Goal: Task Accomplishment & Management: Use online tool/utility

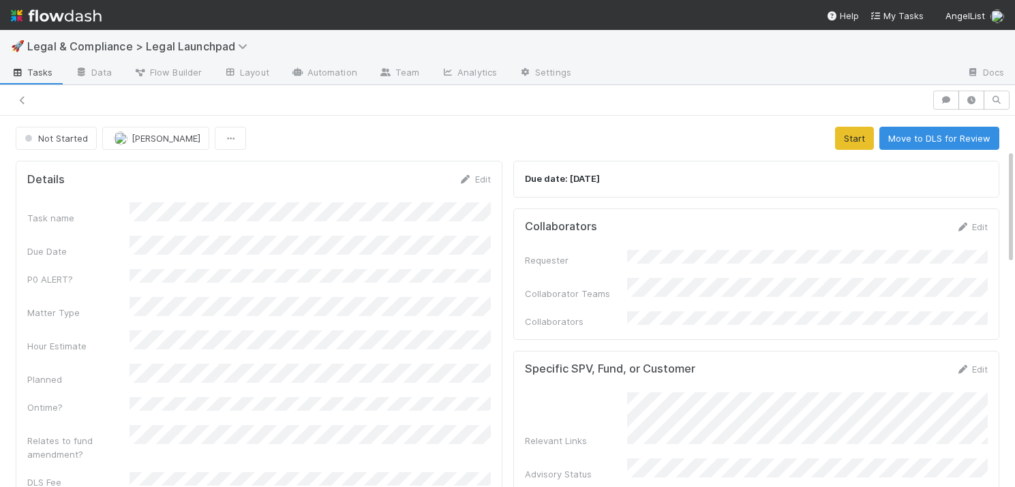
scroll to position [109, 0]
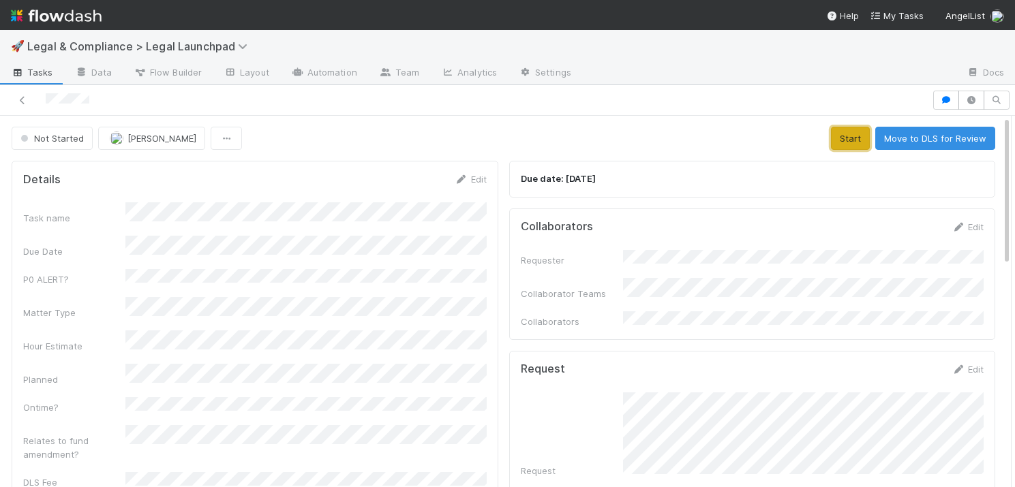
click at [850, 136] on button "Start" at bounding box center [850, 138] width 39 height 23
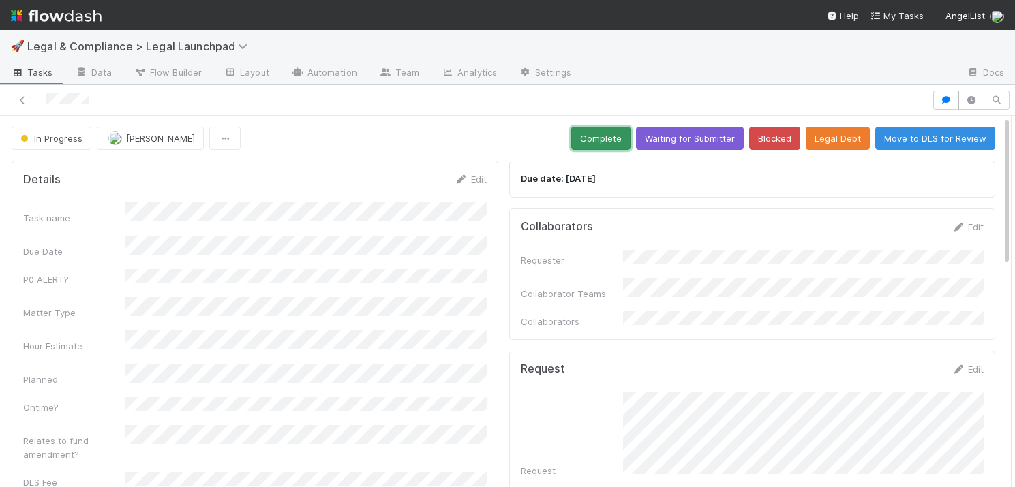
click at [600, 132] on button "Complete" at bounding box center [600, 138] width 59 height 23
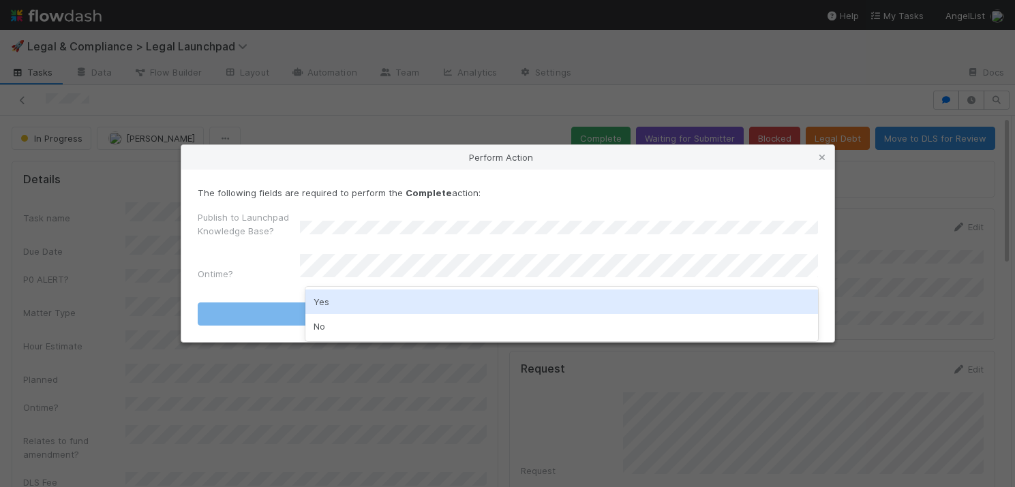
click at [427, 301] on div "Yes" at bounding box center [561, 302] width 512 height 25
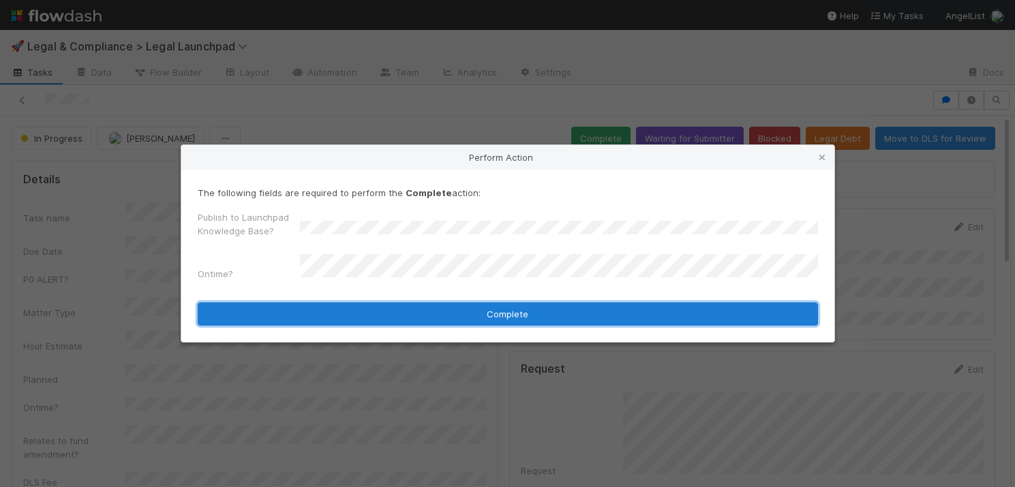
click at [452, 315] on button "Complete" at bounding box center [508, 314] width 620 height 23
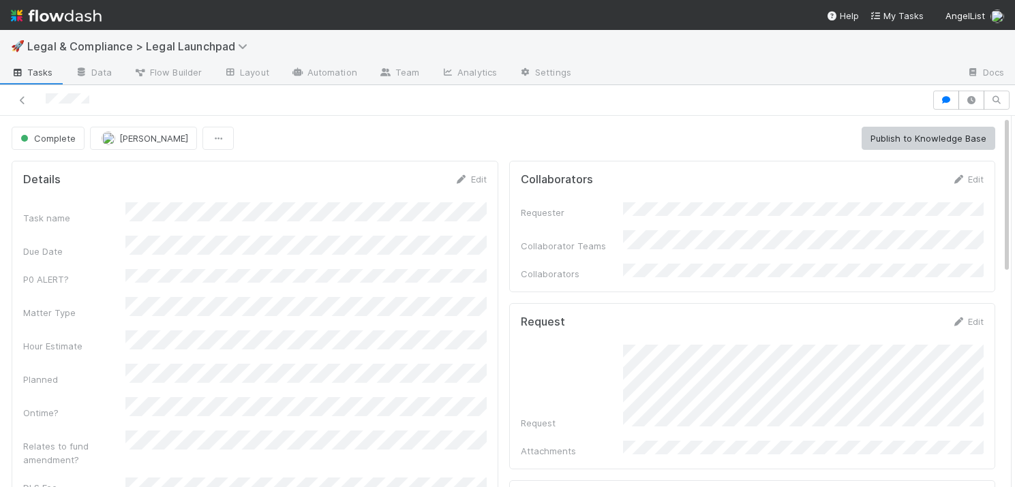
click at [35, 75] on span "Tasks" at bounding box center [32, 72] width 42 height 14
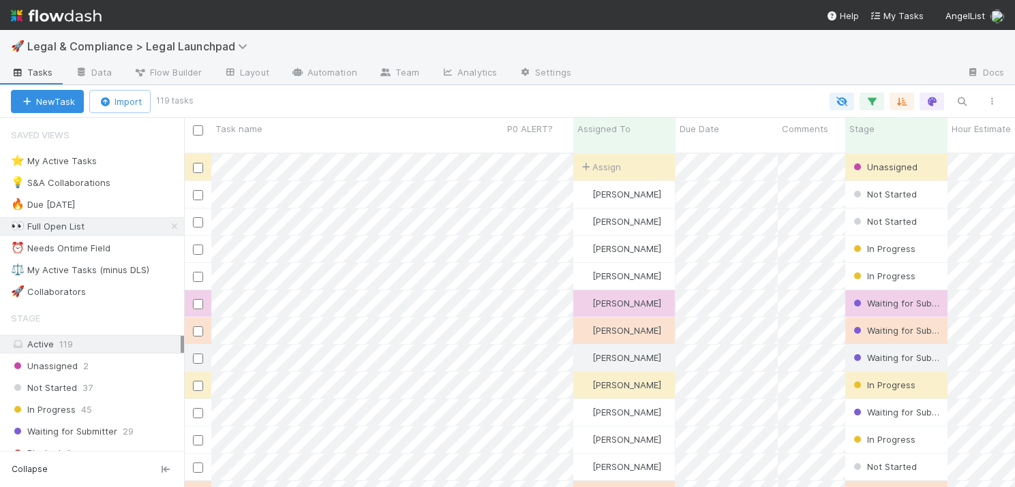
scroll to position [345, 831]
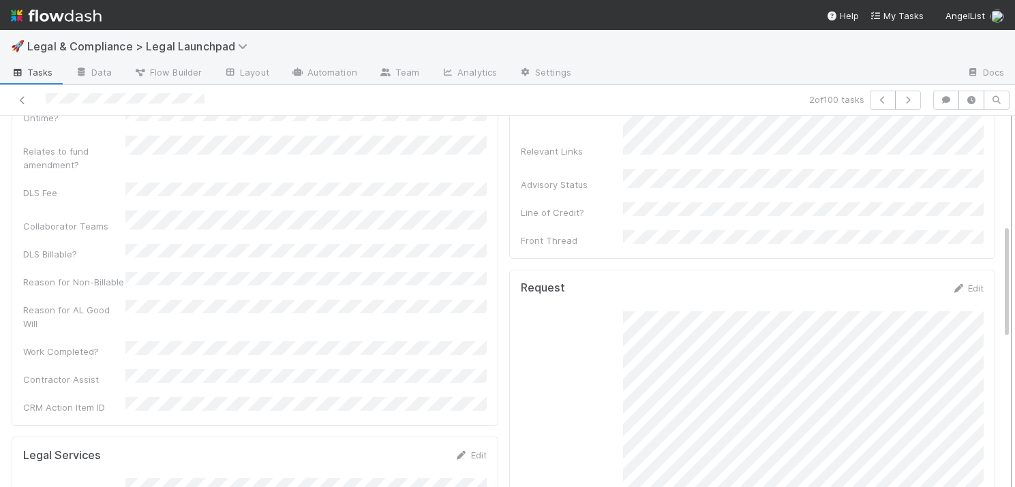
scroll to position [236, 0]
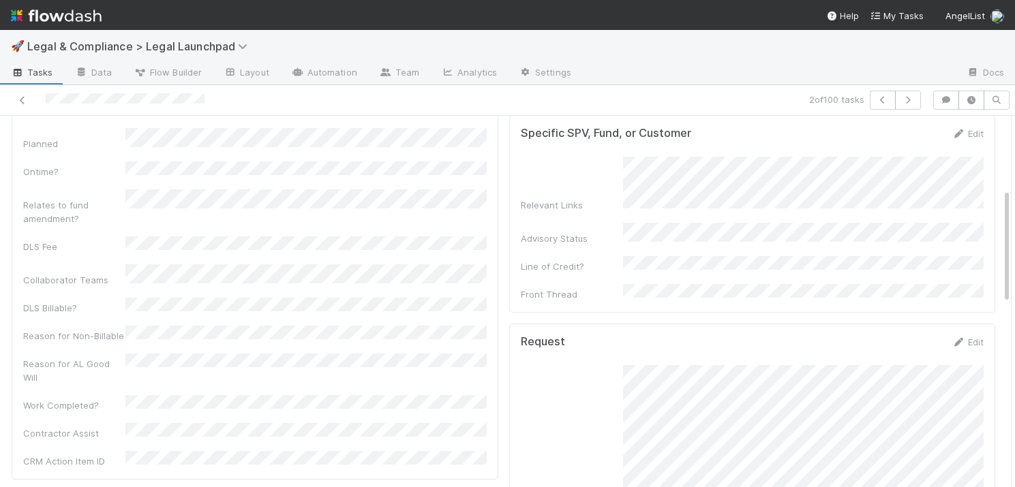
click at [41, 73] on span "Tasks" at bounding box center [32, 72] width 42 height 14
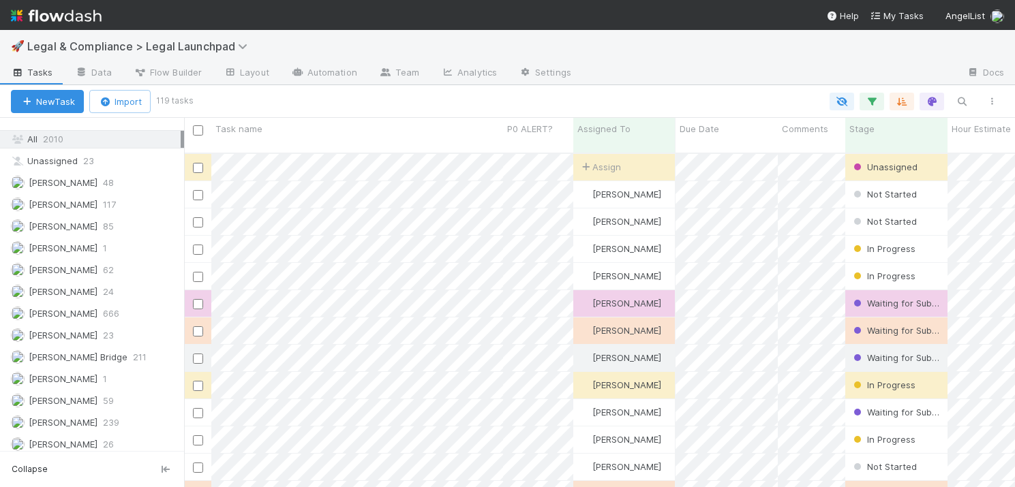
scroll to position [482, 0]
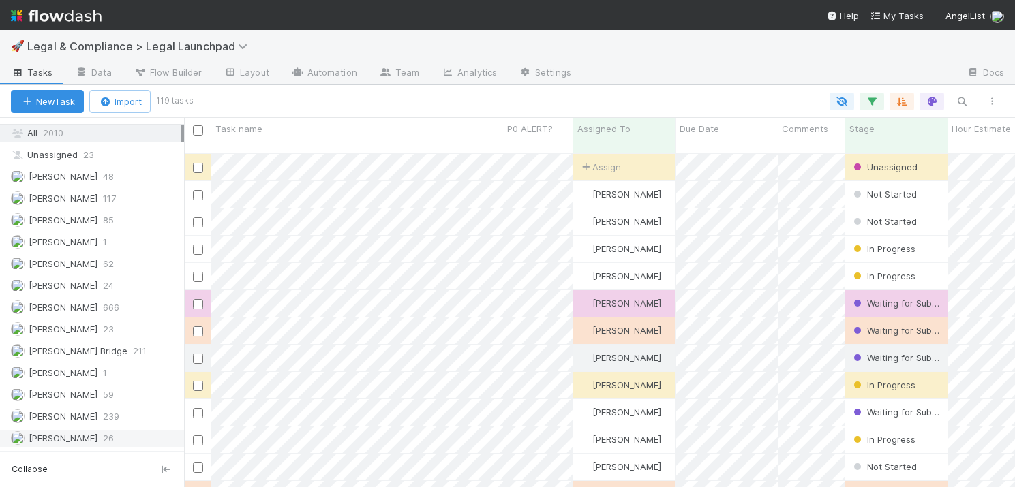
click at [64, 438] on span "[PERSON_NAME]" at bounding box center [63, 438] width 69 height 11
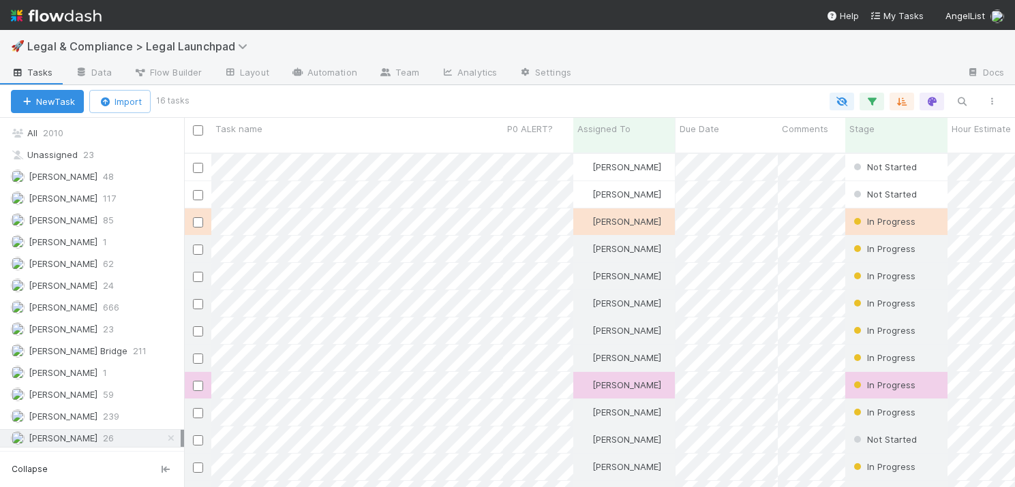
scroll to position [345, 831]
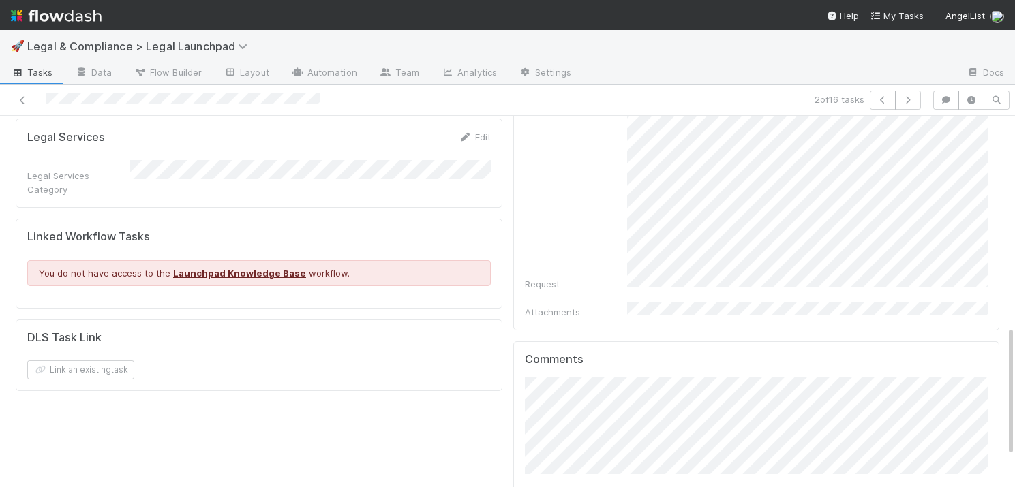
scroll to position [584, 0]
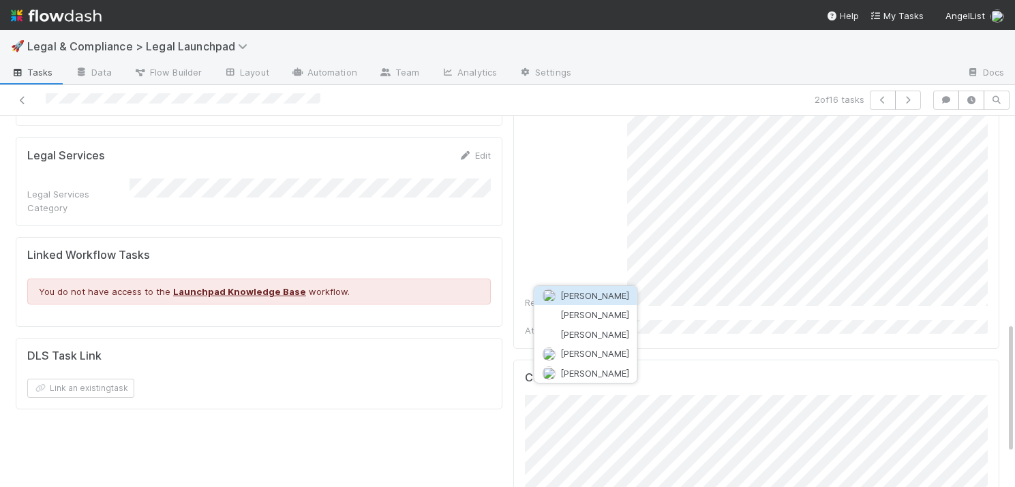
click at [611, 292] on span "[PERSON_NAME]" at bounding box center [594, 295] width 69 height 11
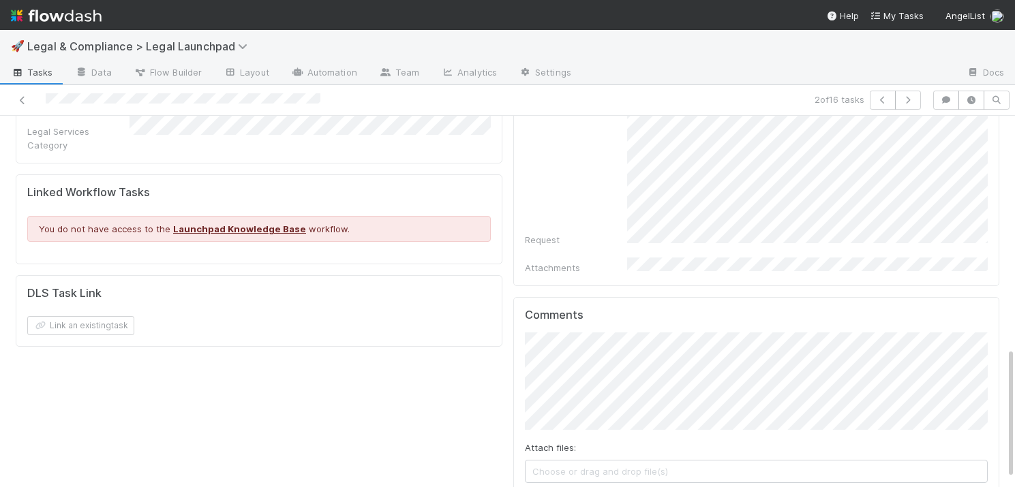
scroll to position [679, 0]
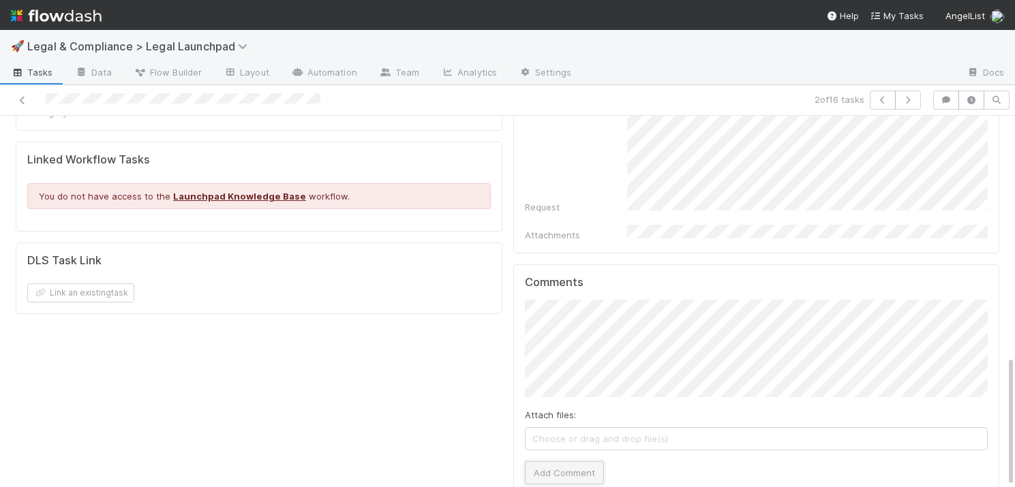
click at [559, 461] on button "Add Comment" at bounding box center [564, 472] width 79 height 23
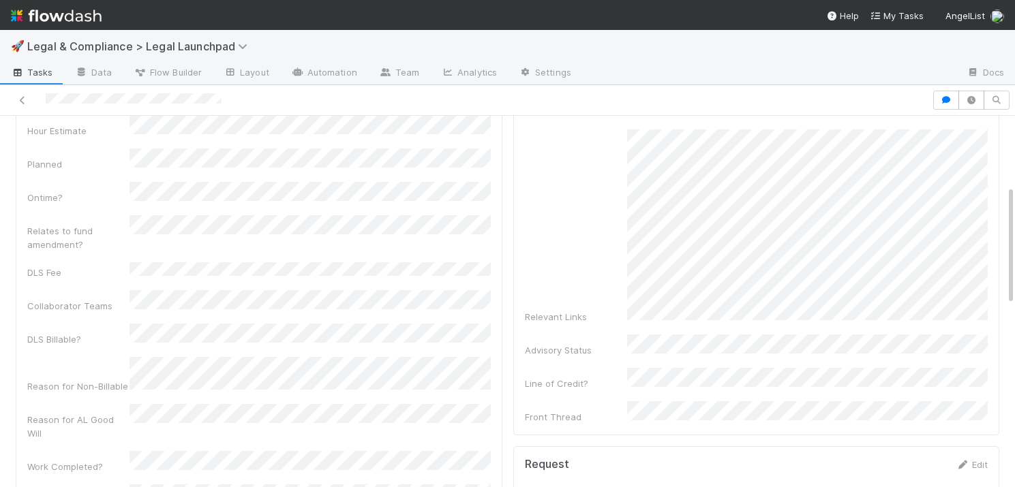
scroll to position [211, 0]
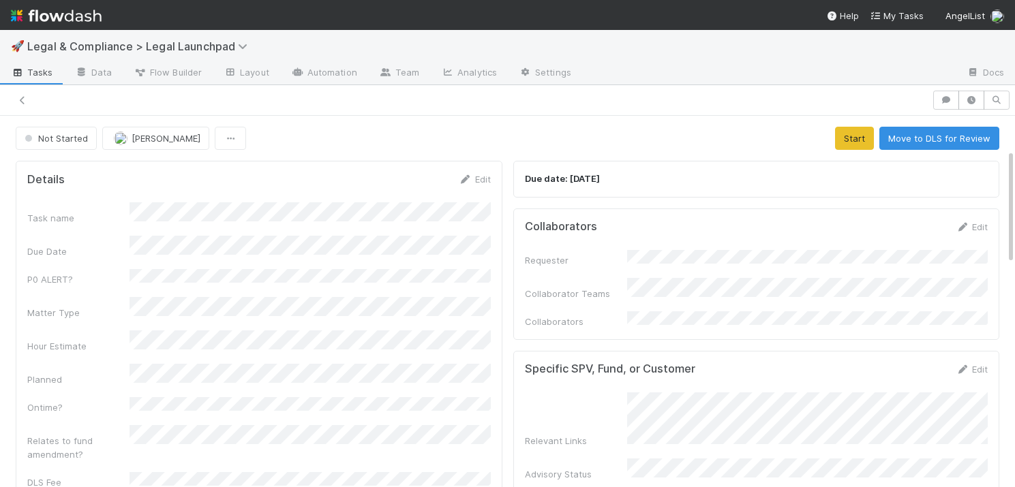
scroll to position [109, 0]
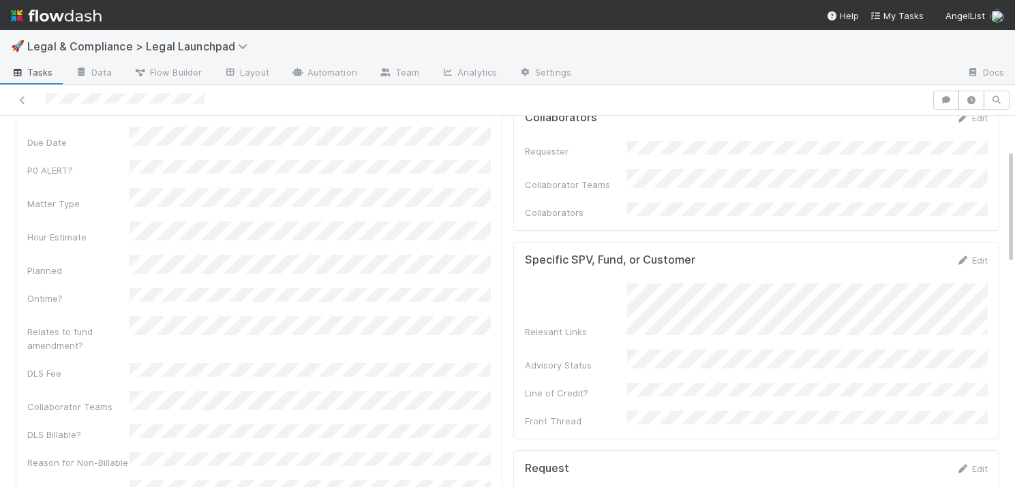
click at [35, 67] on span "Tasks" at bounding box center [32, 72] width 42 height 14
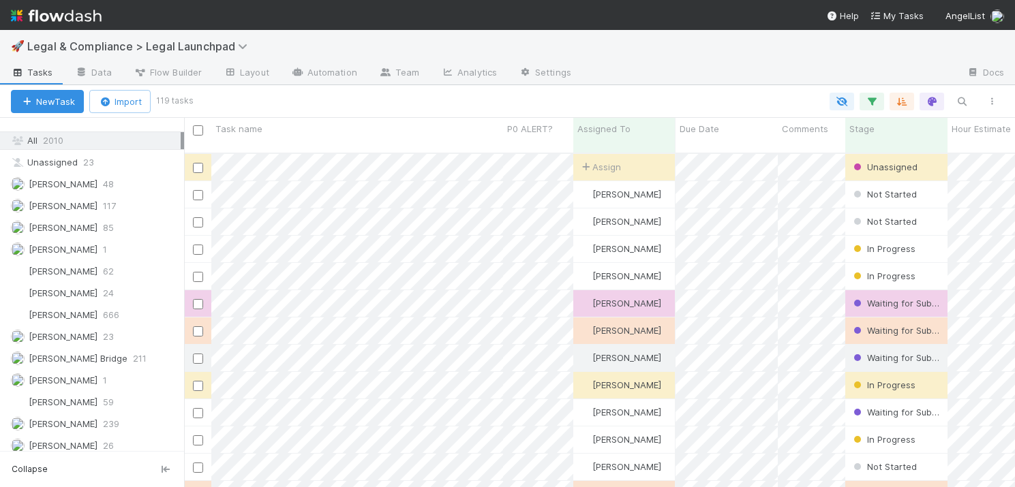
scroll to position [482, 0]
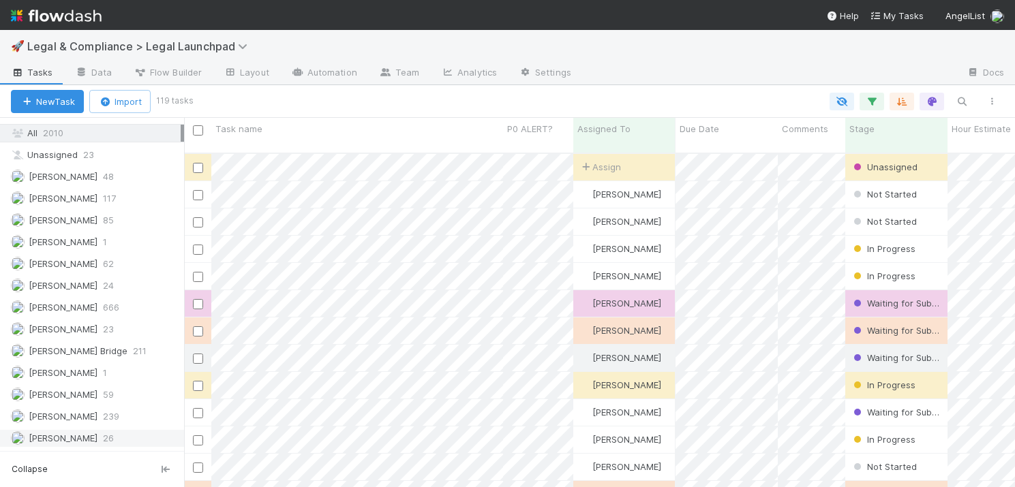
click at [84, 437] on span "[PERSON_NAME]" at bounding box center [63, 438] width 69 height 11
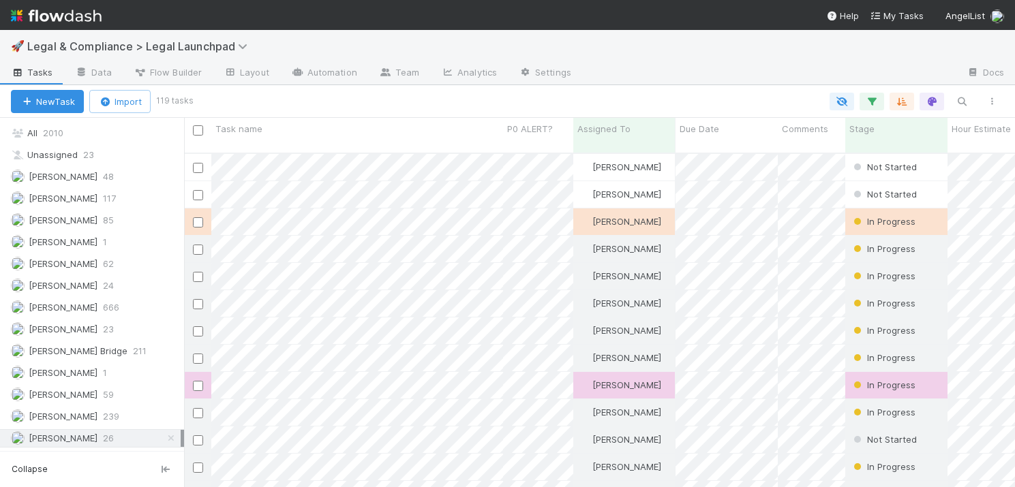
scroll to position [345, 831]
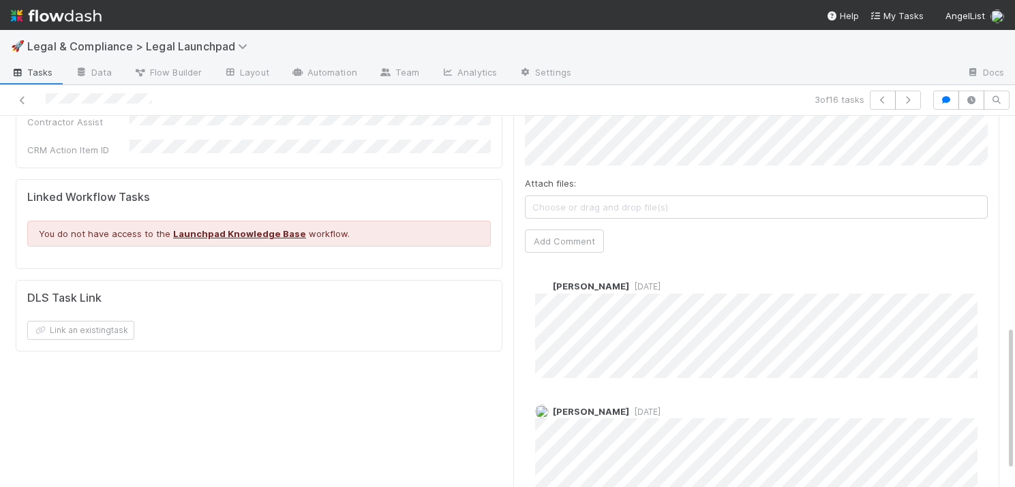
scroll to position [537, 0]
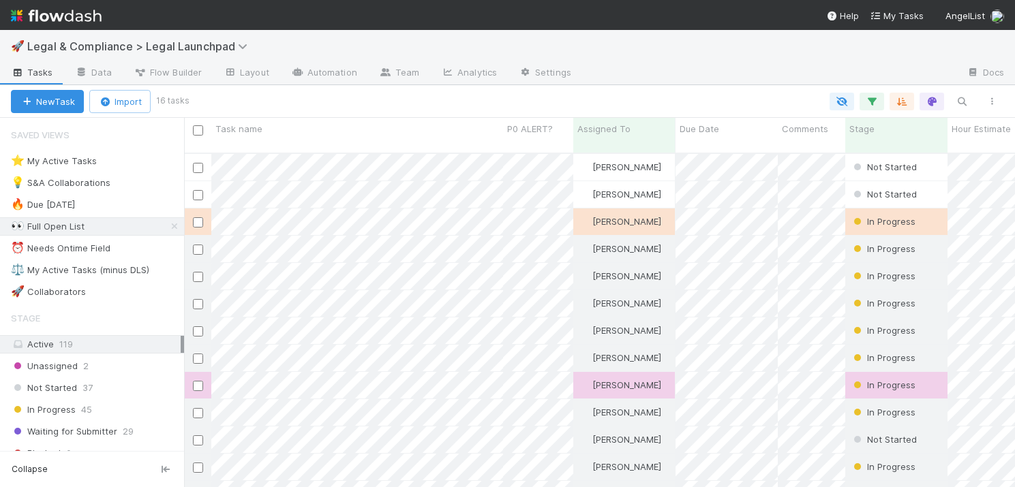
scroll to position [345, 831]
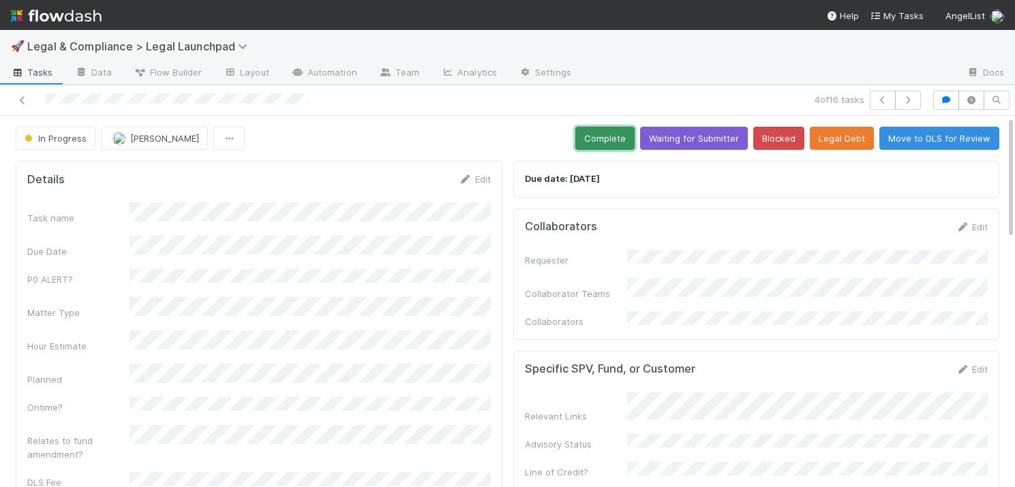
click at [610, 138] on button "Complete" at bounding box center [604, 138] width 59 height 23
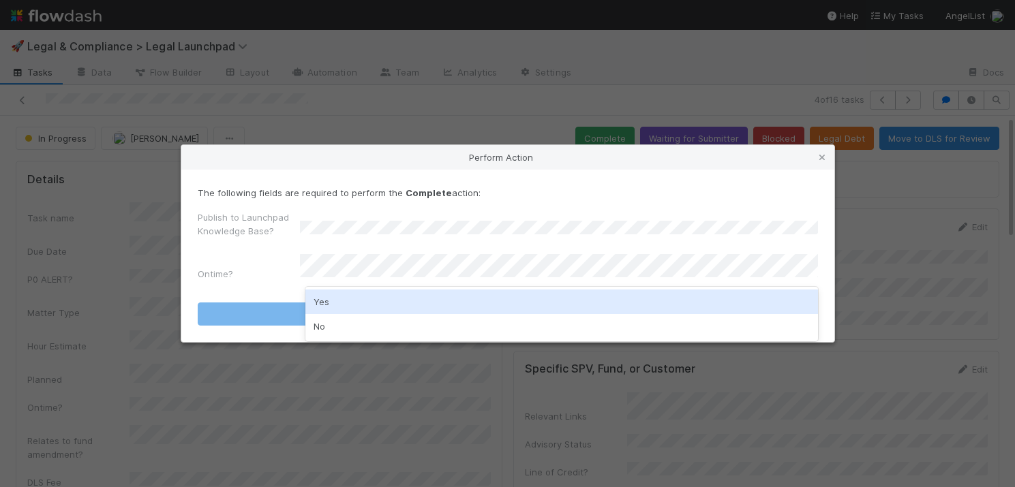
click at [333, 300] on div "Yes" at bounding box center [561, 302] width 512 height 25
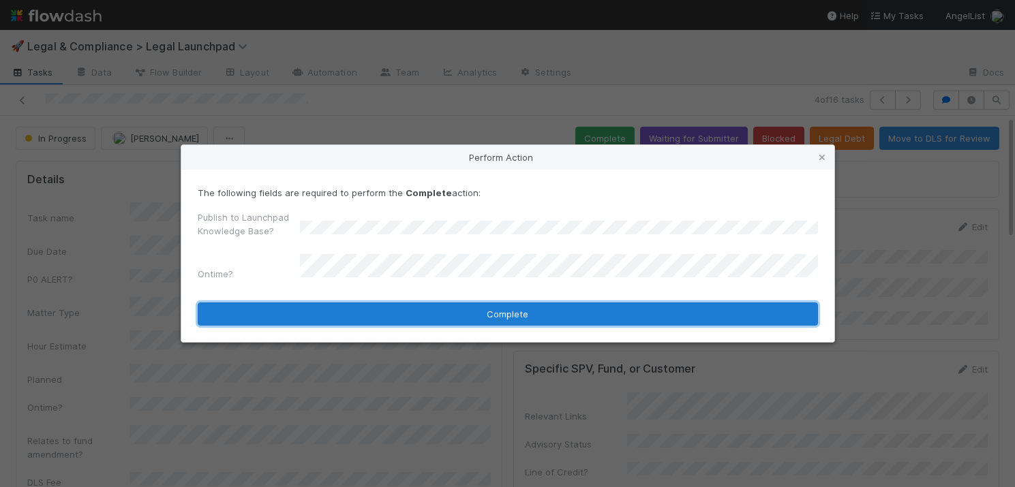
click at [385, 311] on button "Complete" at bounding box center [508, 314] width 620 height 23
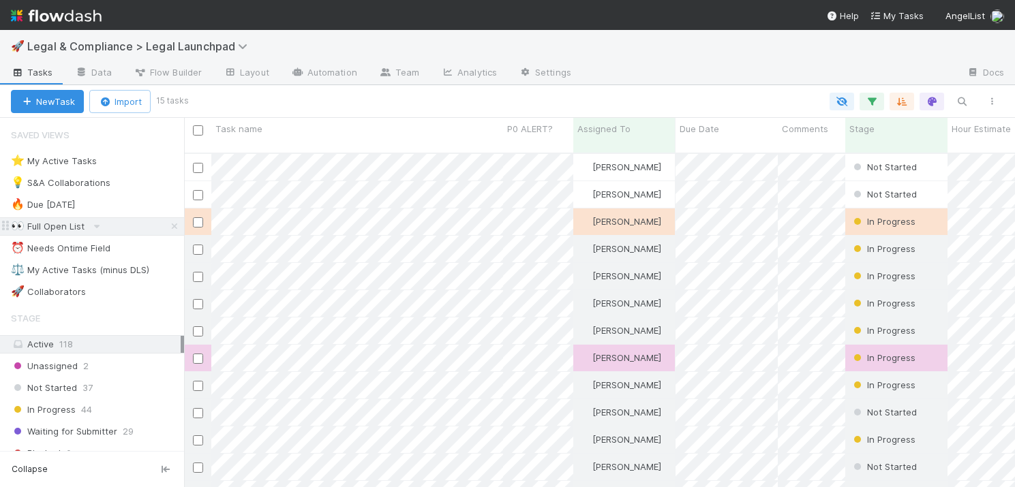
scroll to position [345, 831]
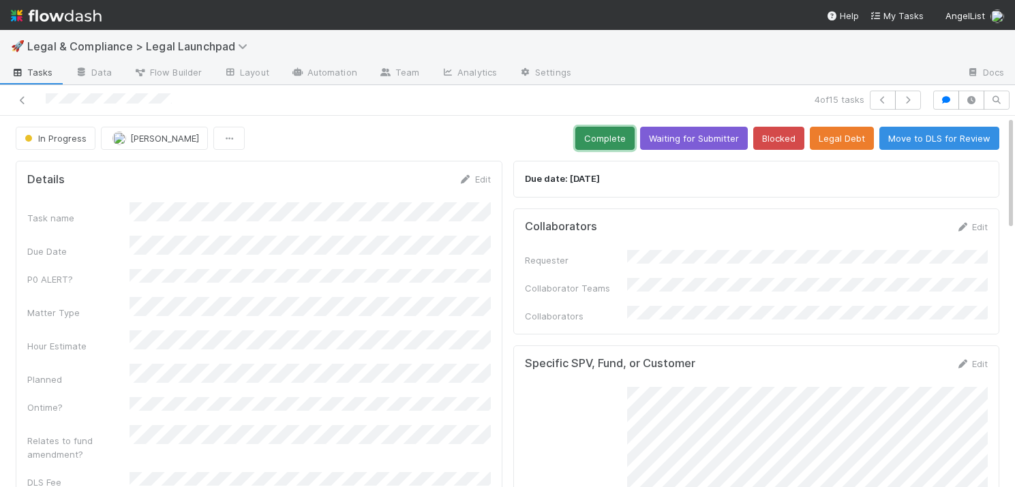
click at [620, 138] on button "Complete" at bounding box center [604, 138] width 59 height 23
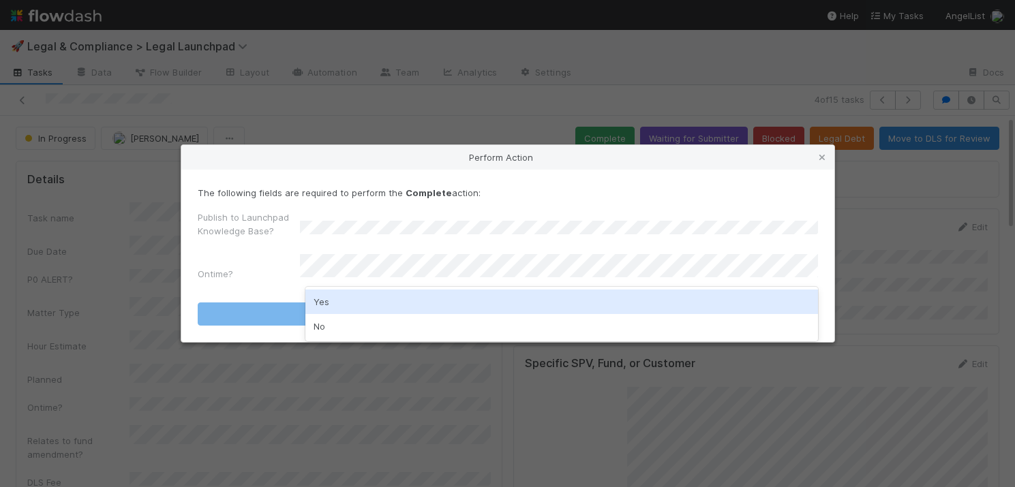
click at [345, 302] on div "Yes" at bounding box center [561, 302] width 512 height 25
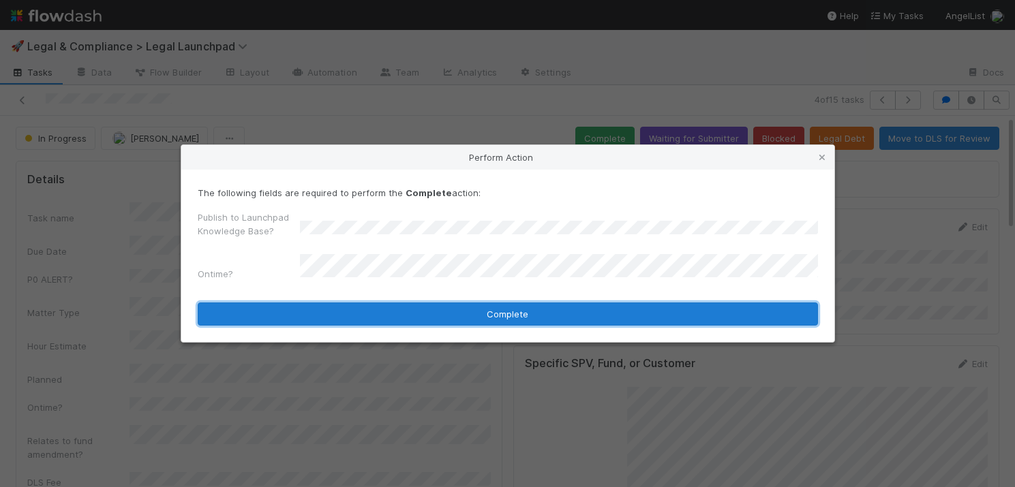
click at [401, 318] on button "Complete" at bounding box center [508, 314] width 620 height 23
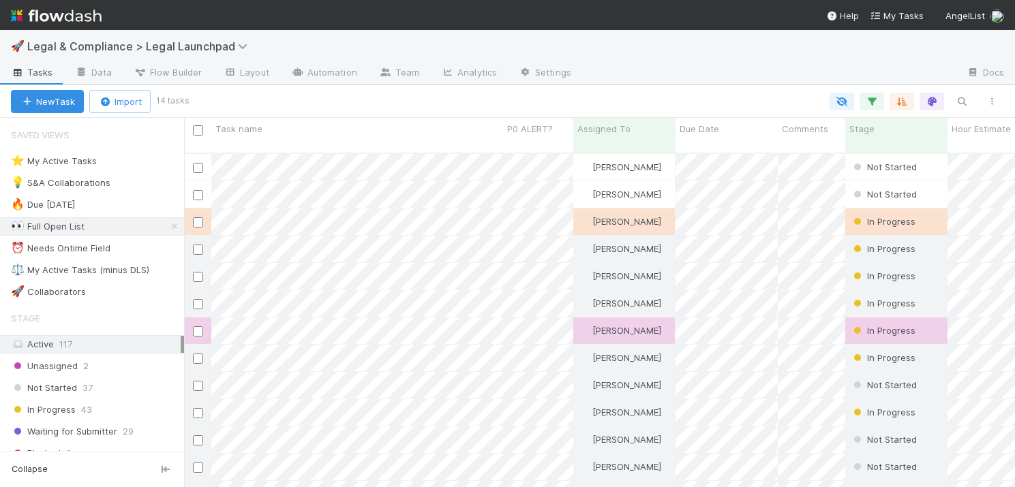
scroll to position [345, 831]
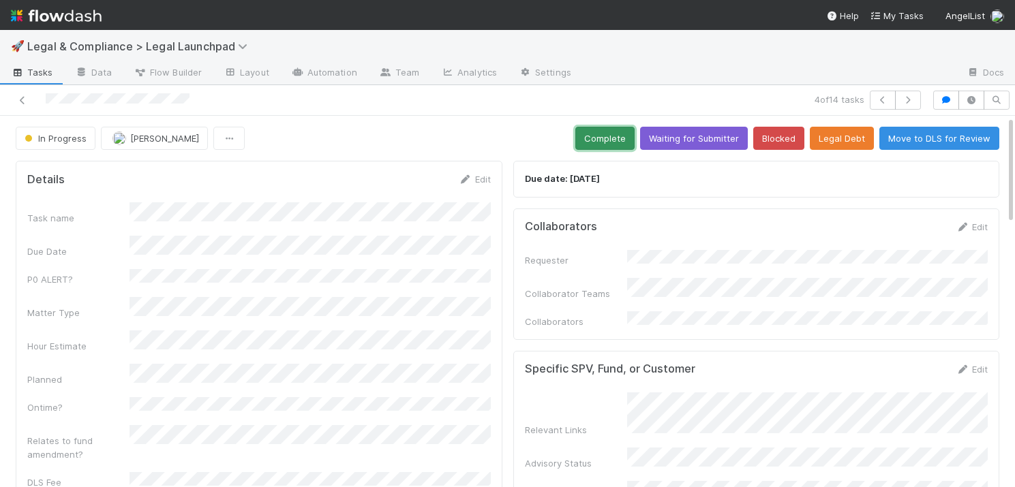
click at [615, 136] on button "Complete" at bounding box center [604, 138] width 59 height 23
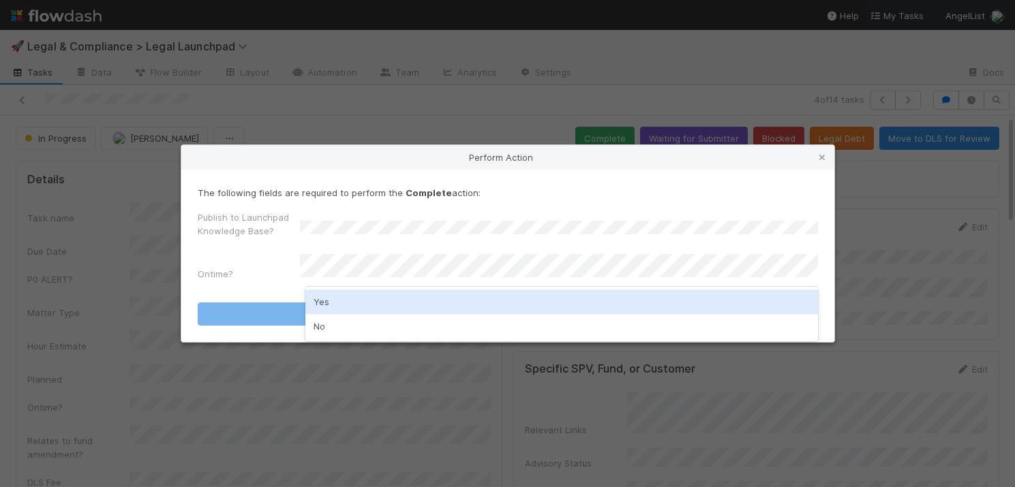
click at [343, 300] on div "Yes" at bounding box center [561, 302] width 512 height 25
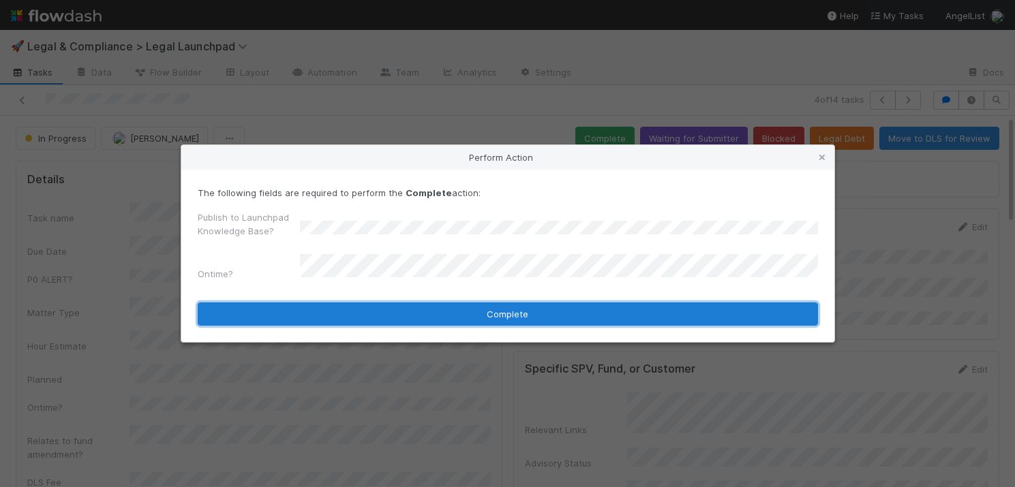
click at [462, 310] on button "Complete" at bounding box center [508, 314] width 620 height 23
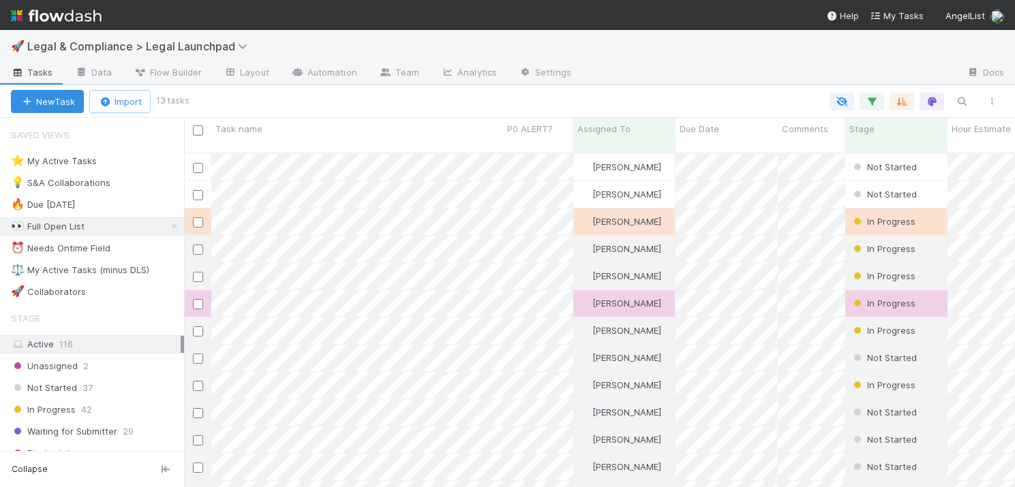
scroll to position [0, 1]
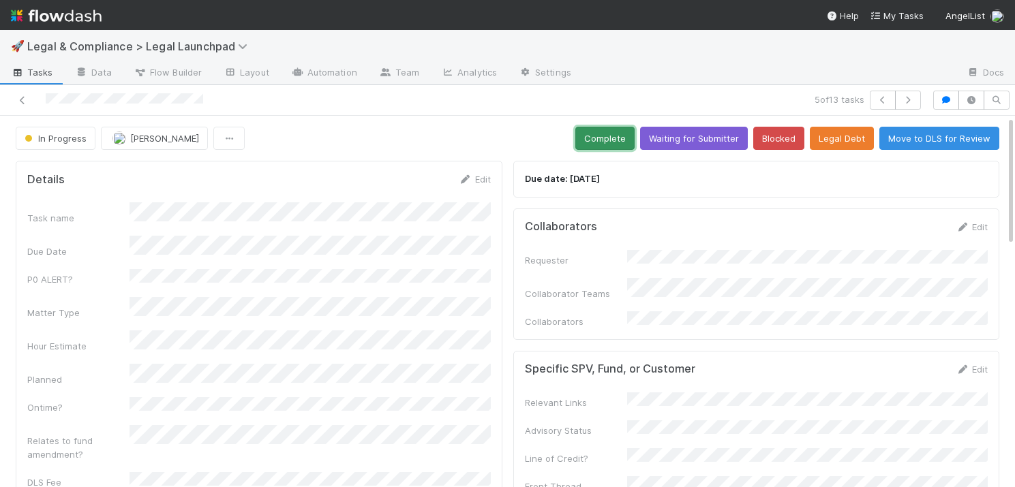
click at [611, 135] on button "Complete" at bounding box center [604, 138] width 59 height 23
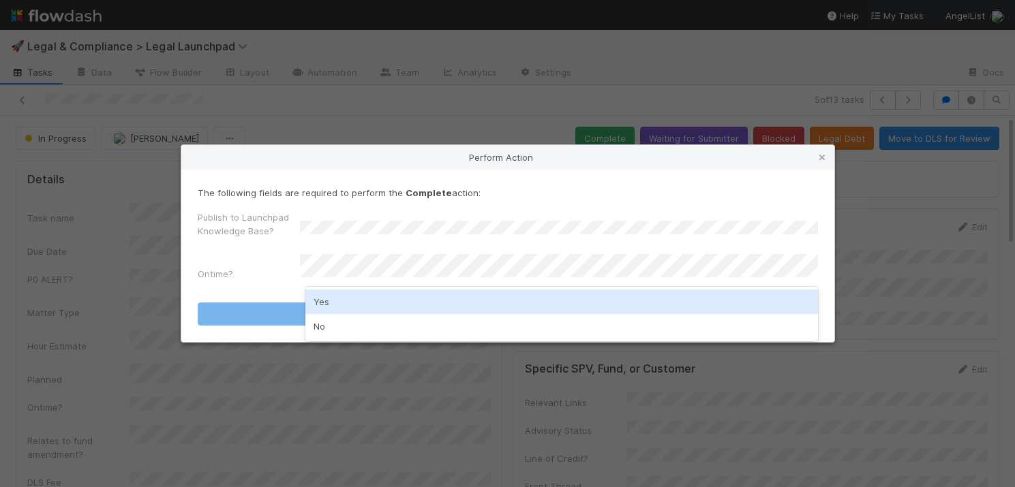
click at [419, 303] on div "Yes" at bounding box center [561, 302] width 512 height 25
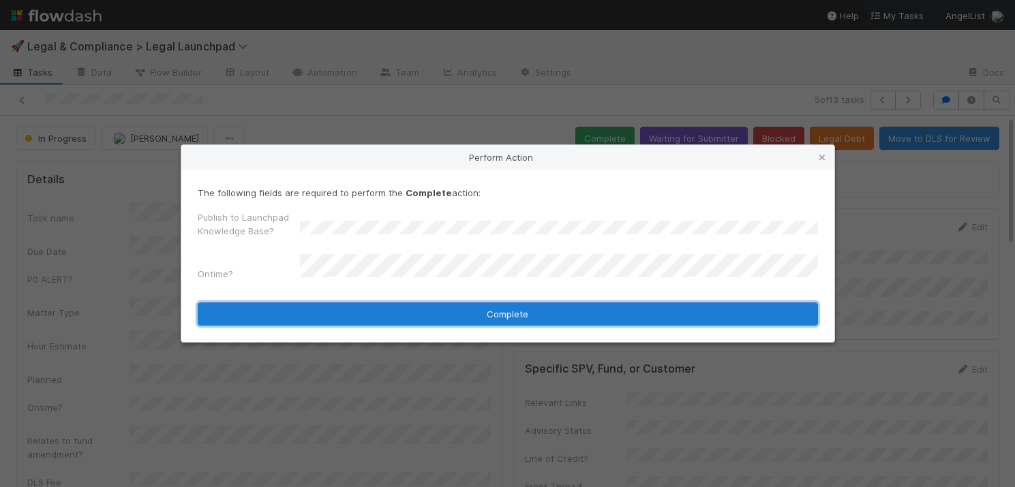
click at [470, 315] on button "Complete" at bounding box center [508, 314] width 620 height 23
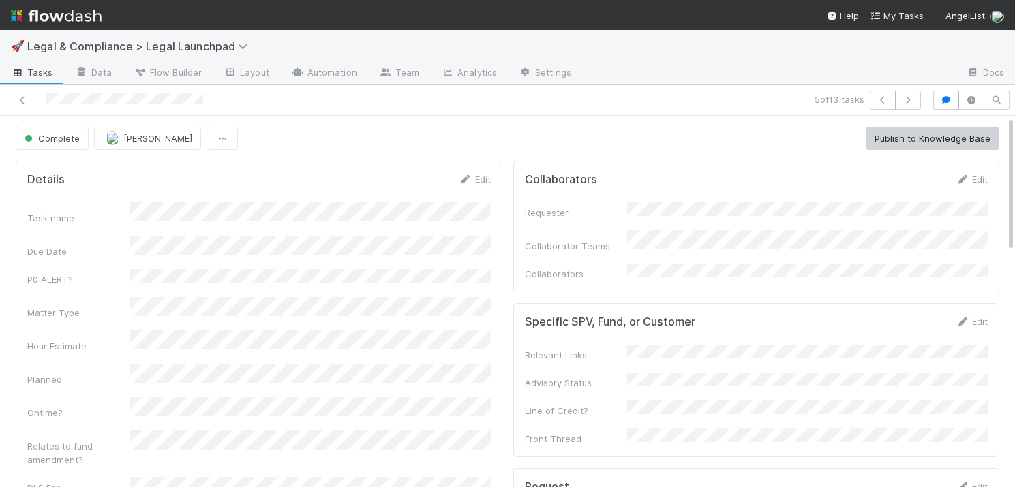
click at [38, 74] on span "Tasks" at bounding box center [32, 72] width 42 height 14
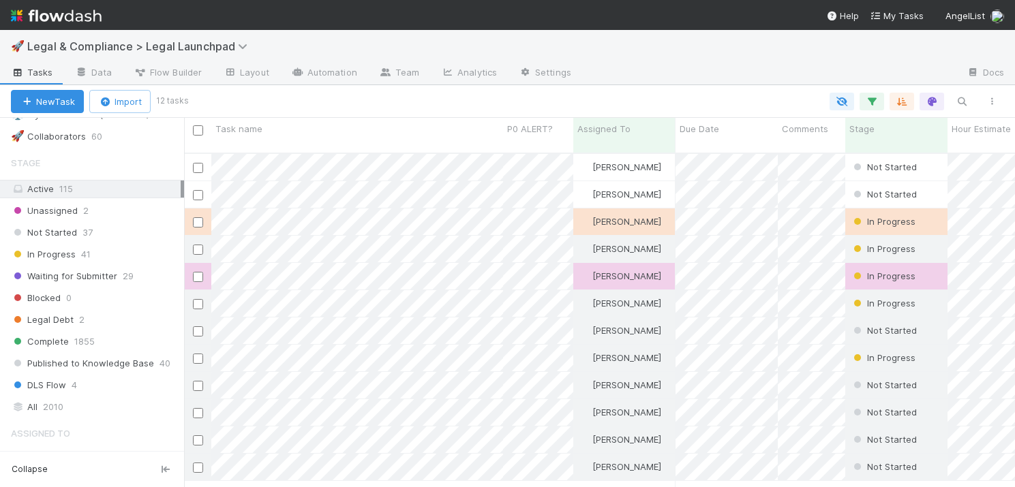
scroll to position [157, 0]
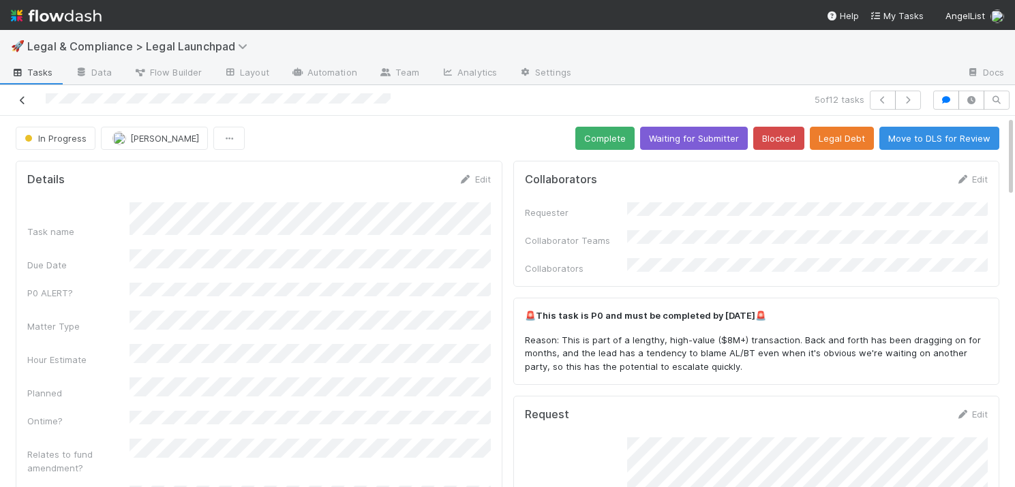
click at [20, 97] on icon at bounding box center [23, 100] width 14 height 9
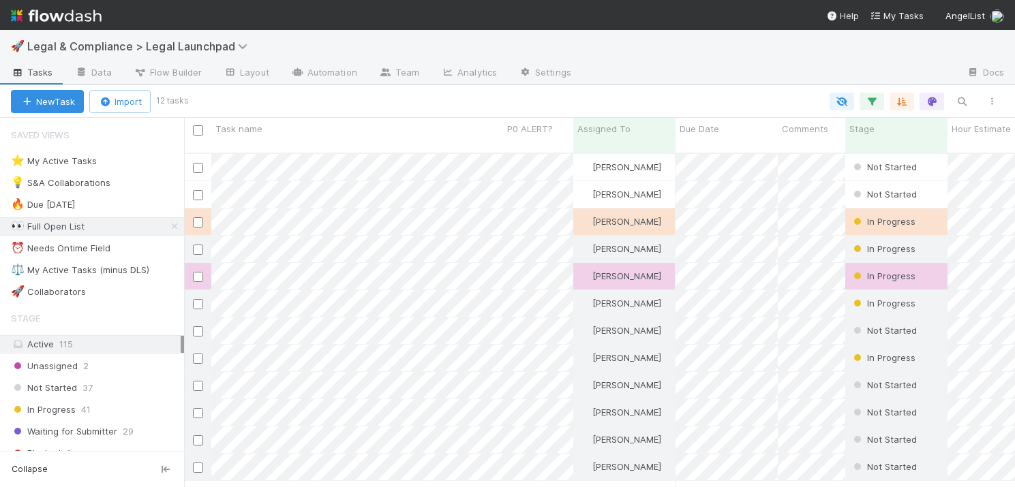
scroll to position [345, 831]
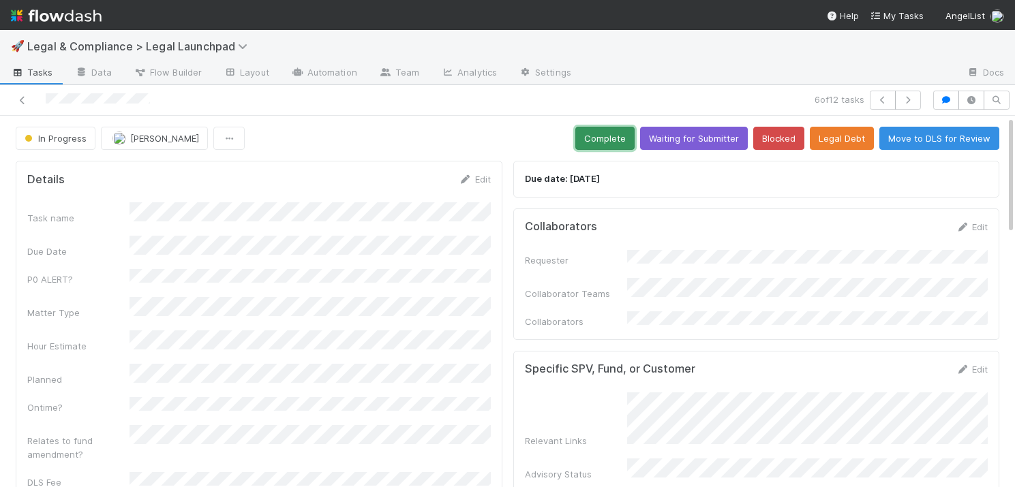
click at [617, 132] on button "Complete" at bounding box center [604, 138] width 59 height 23
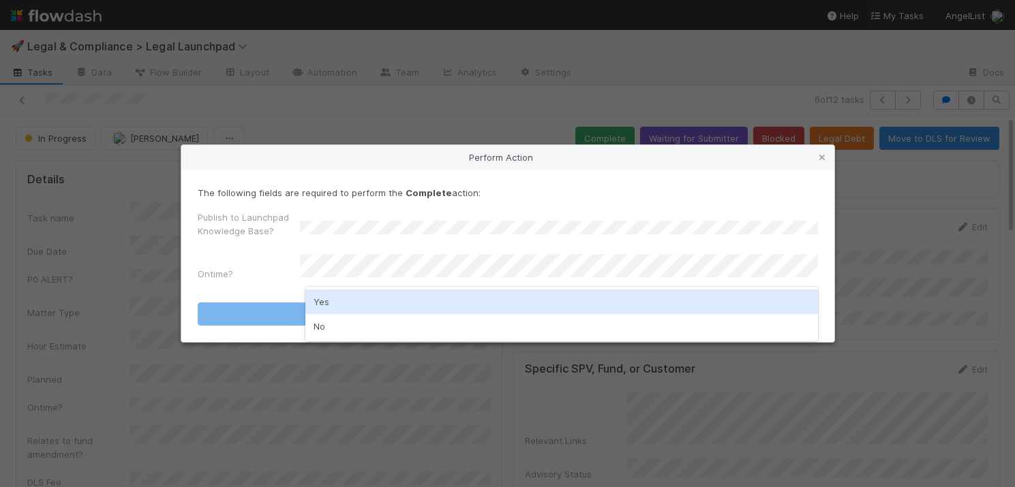
click at [419, 298] on div "Yes" at bounding box center [561, 302] width 512 height 25
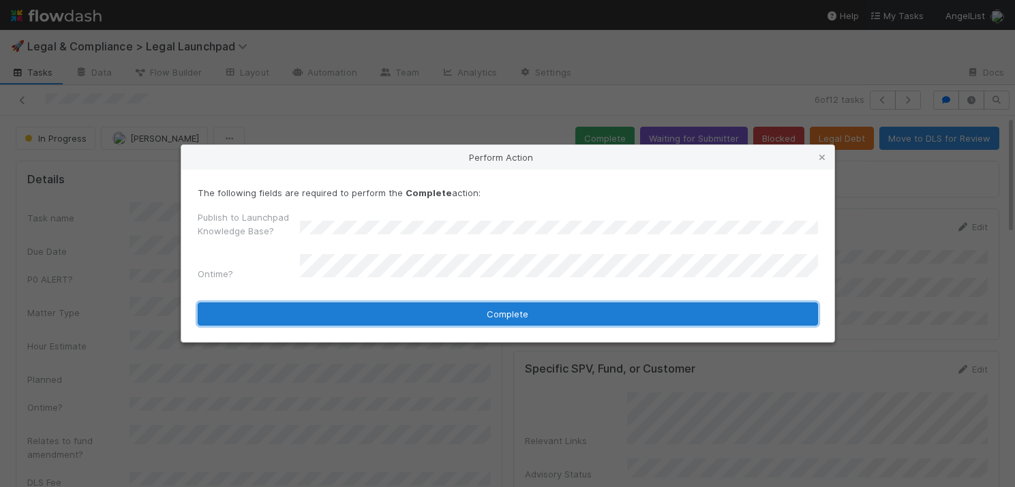
click at [432, 309] on button "Complete" at bounding box center [508, 314] width 620 height 23
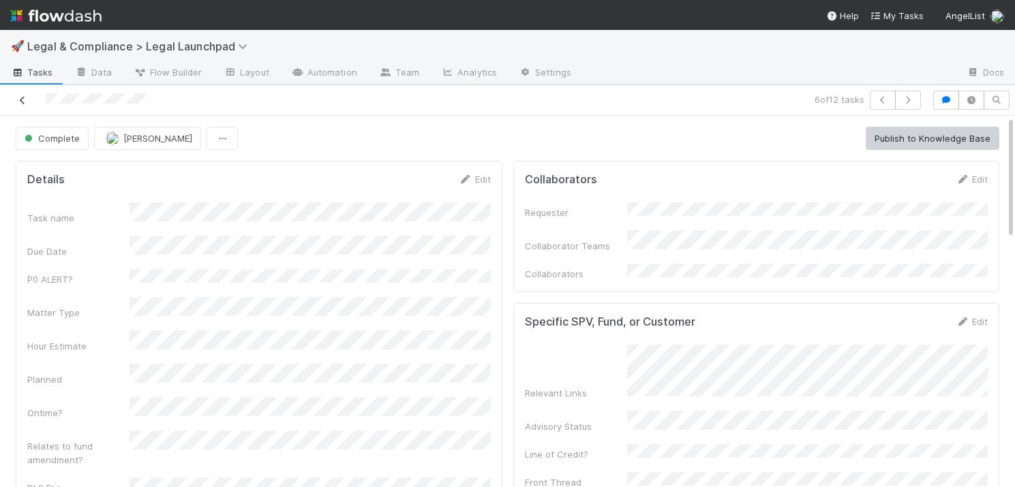
click at [20, 98] on icon at bounding box center [23, 100] width 14 height 9
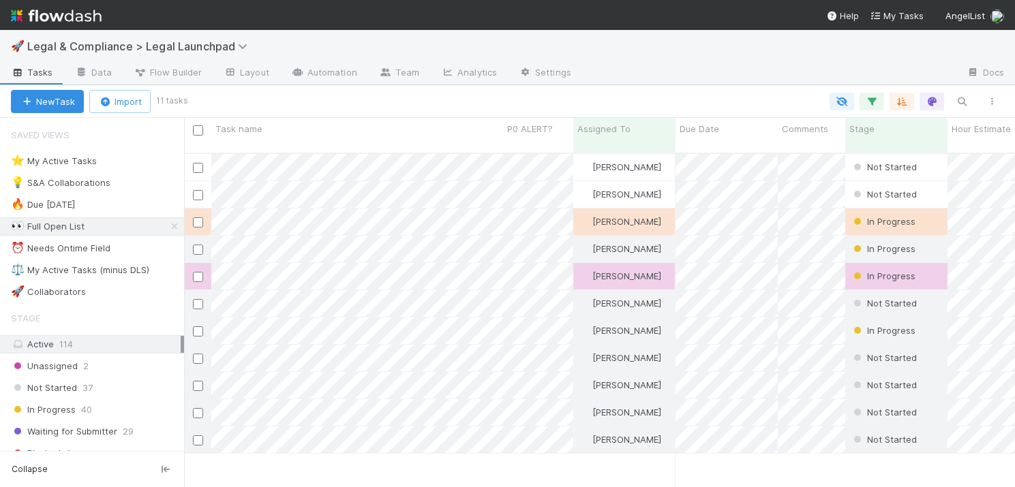
scroll to position [345, 831]
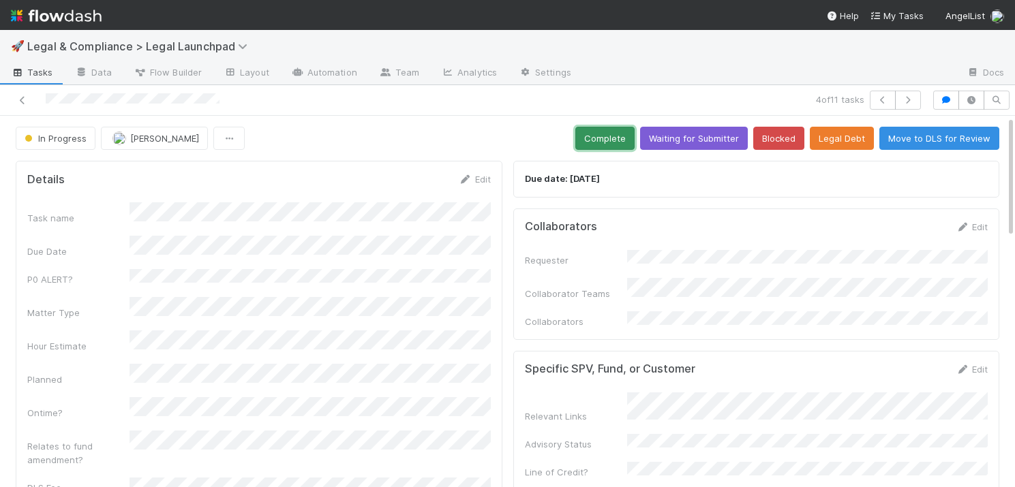
click at [618, 139] on button "Complete" at bounding box center [604, 138] width 59 height 23
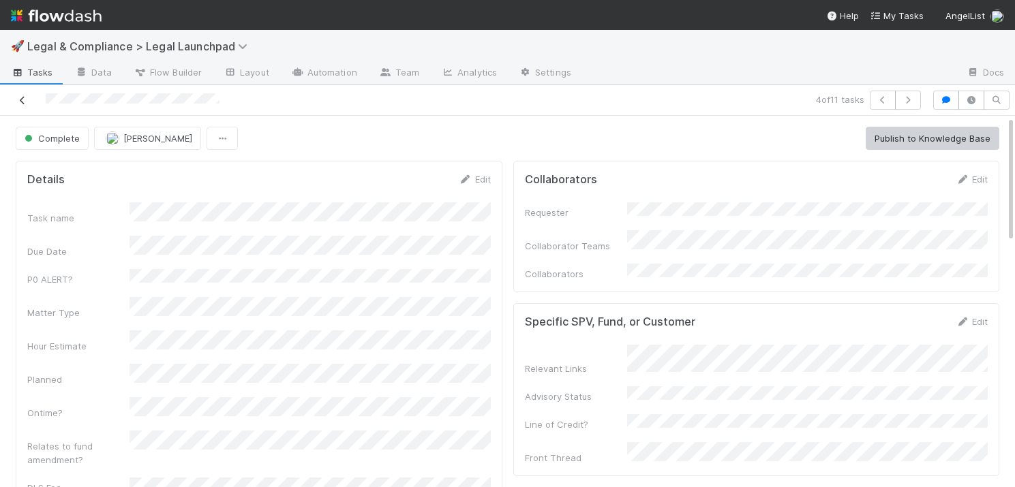
click at [20, 100] on icon at bounding box center [23, 100] width 14 height 9
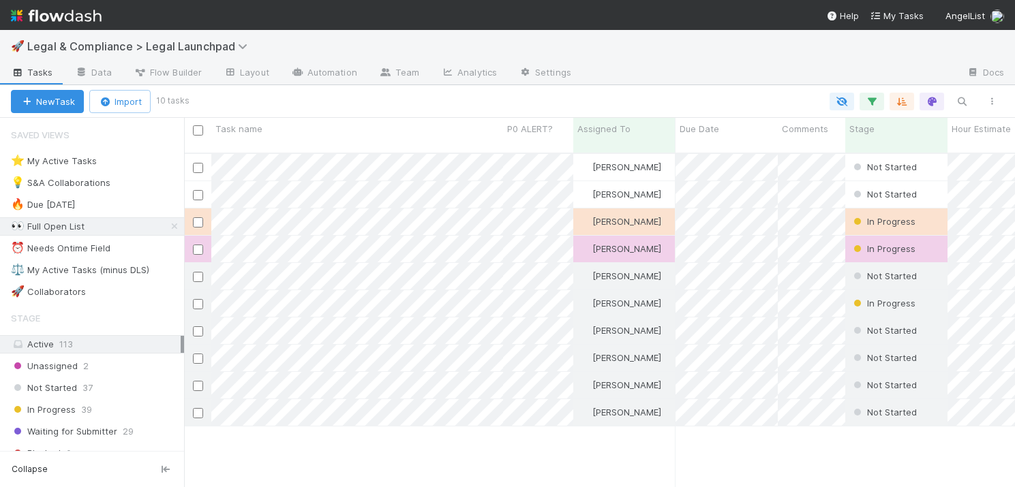
scroll to position [345, 831]
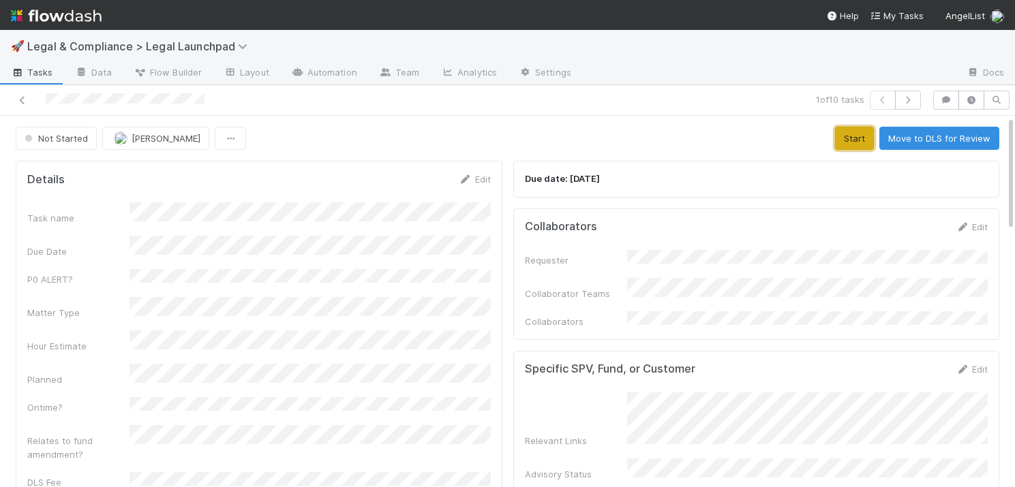
click at [855, 139] on button "Start" at bounding box center [854, 138] width 39 height 23
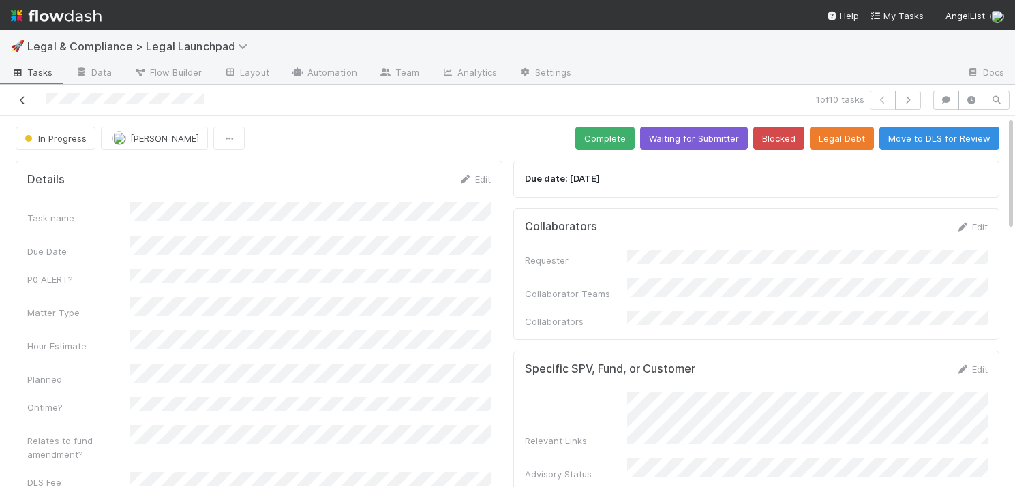
click at [20, 97] on icon at bounding box center [23, 100] width 14 height 9
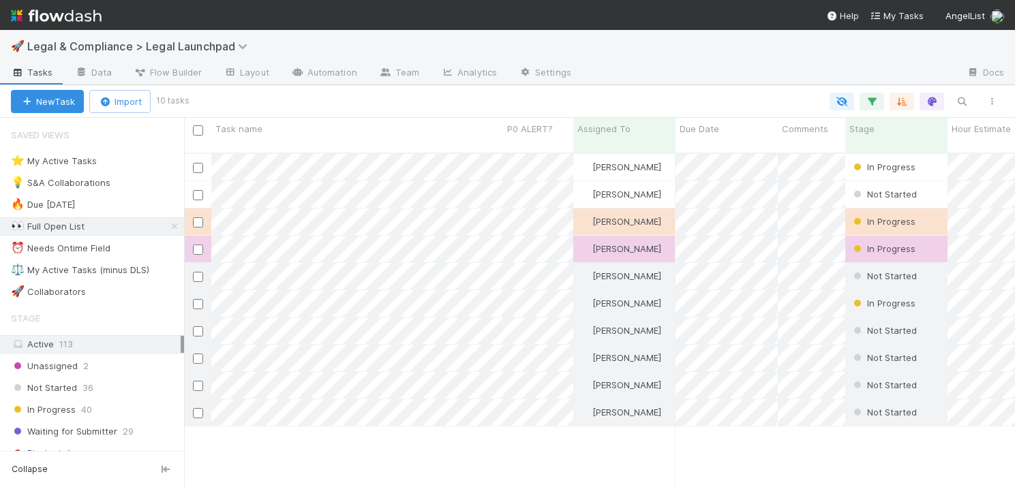
scroll to position [345, 831]
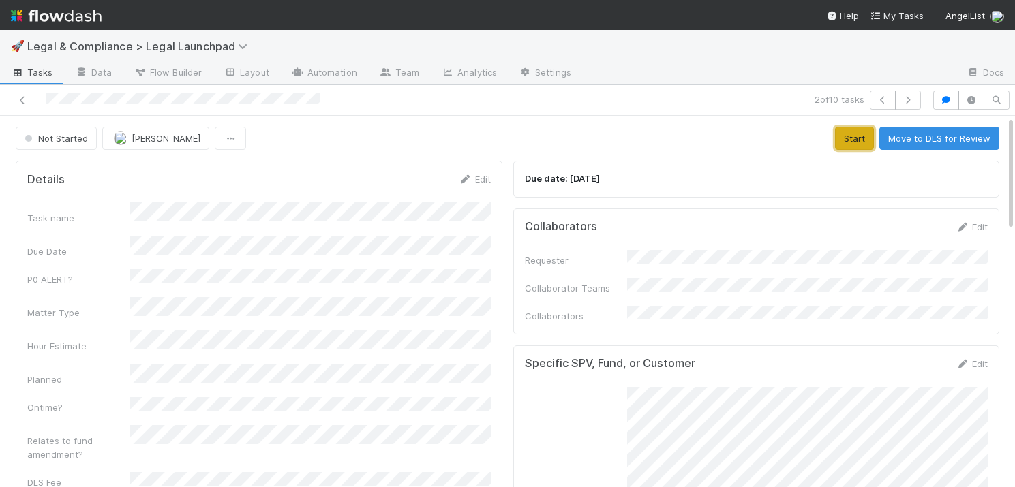
click at [852, 136] on button "Start" at bounding box center [854, 138] width 39 height 23
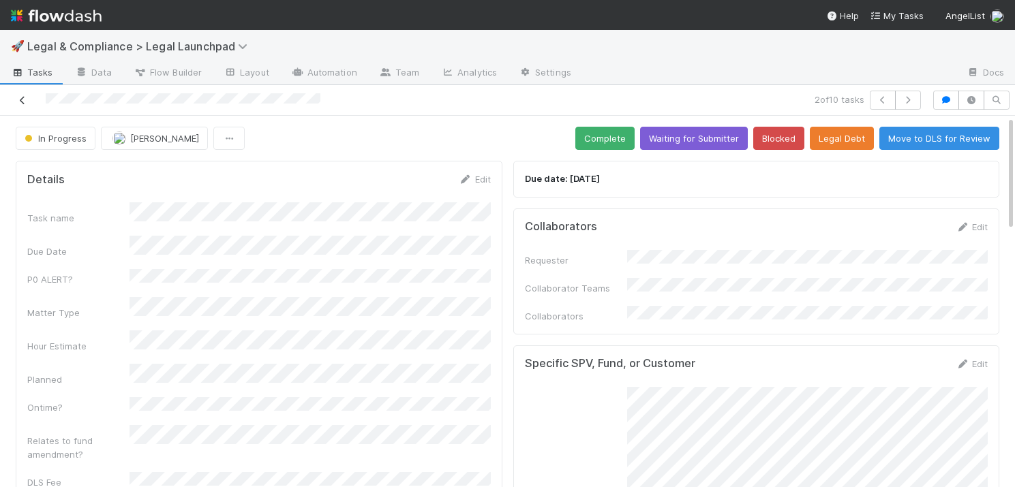
click at [21, 99] on icon at bounding box center [23, 100] width 14 height 9
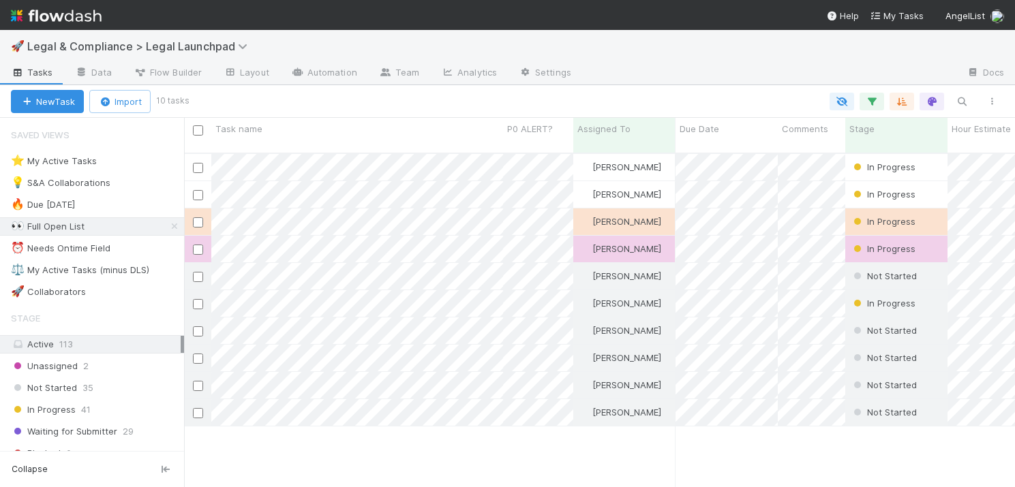
scroll to position [345, 831]
